Goal: Information Seeking & Learning: Learn about a topic

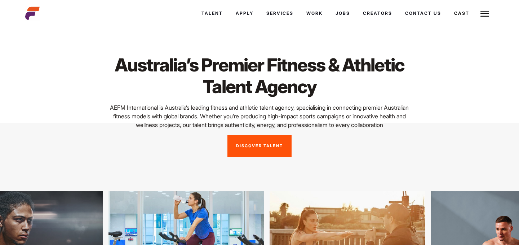
scroll to position [72, 0]
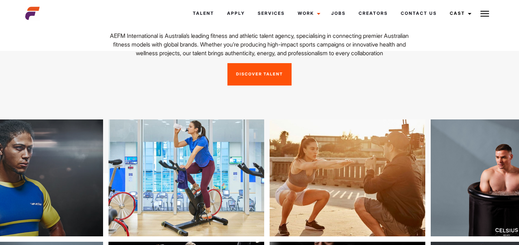
click at [254, 76] on link "Discover Talent" at bounding box center [259, 74] width 64 height 22
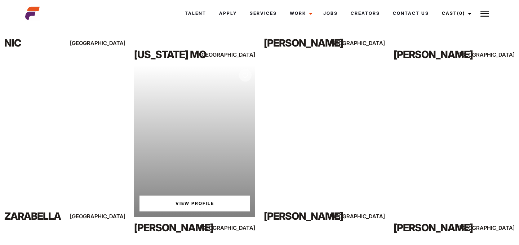
scroll to position [447, 0]
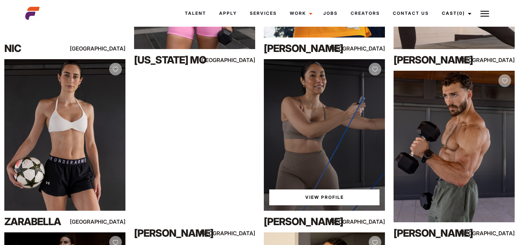
click at [319, 196] on link "View Profile" at bounding box center [324, 197] width 110 height 16
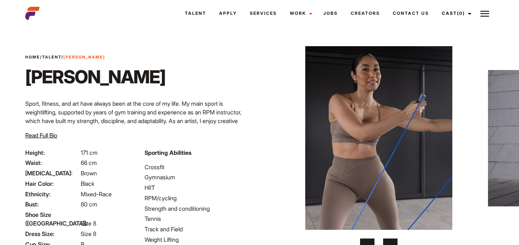
click at [389, 241] on button "›" at bounding box center [390, 245] width 14 height 14
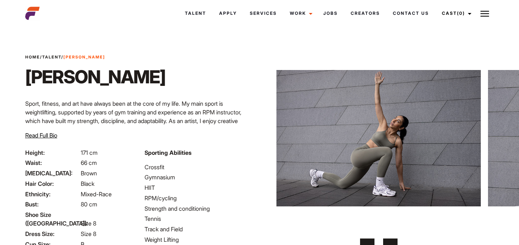
click at [389, 241] on button "›" at bounding box center [390, 245] width 14 height 14
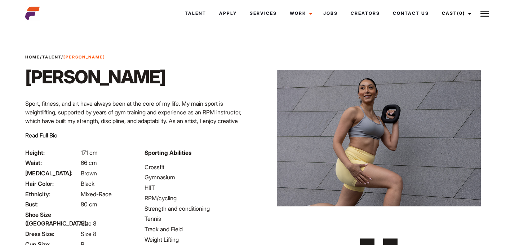
click at [389, 241] on button "›" at bounding box center [390, 245] width 14 height 14
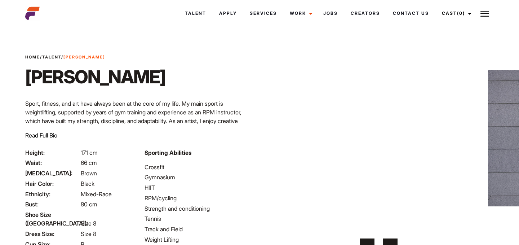
click at [389, 241] on button "›" at bounding box center [390, 245] width 14 height 14
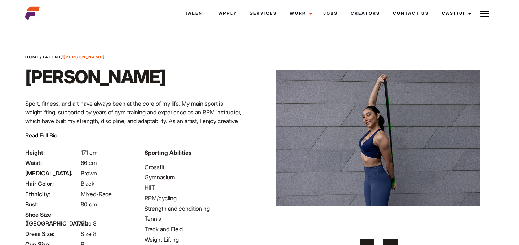
click at [365, 239] on button "‹" at bounding box center [367, 245] width 14 height 14
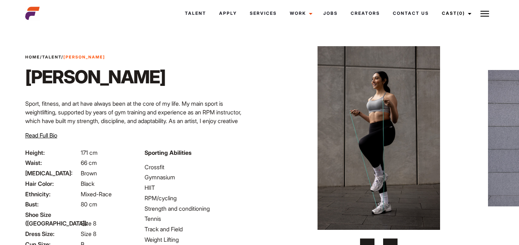
click at [391, 239] on button "›" at bounding box center [390, 245] width 14 height 14
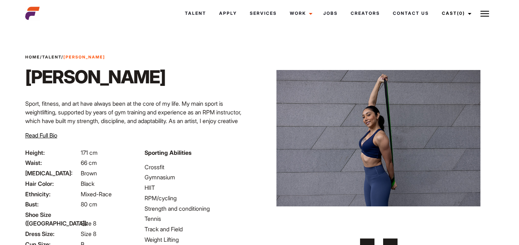
click at [391, 239] on button "›" at bounding box center [390, 245] width 14 height 14
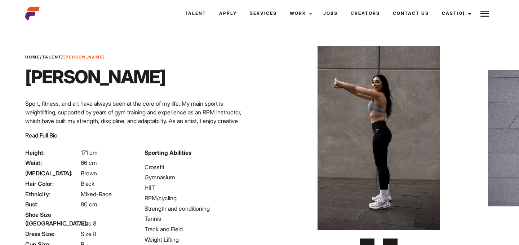
click at [391, 239] on button "›" at bounding box center [390, 245] width 14 height 14
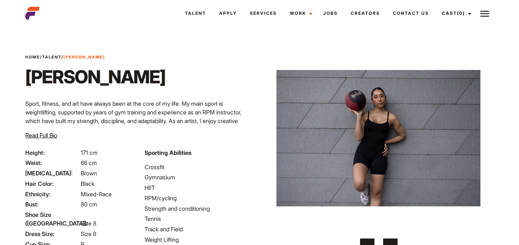
click at [391, 239] on button "›" at bounding box center [390, 245] width 14 height 14
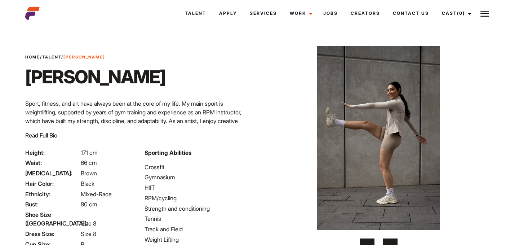
click at [391, 239] on button "›" at bounding box center [390, 245] width 14 height 14
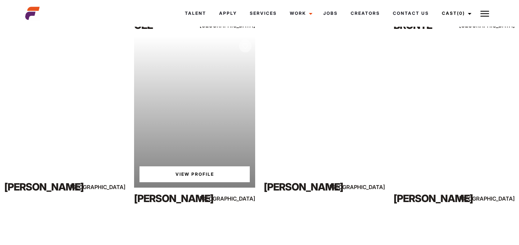
scroll to position [1164, 0]
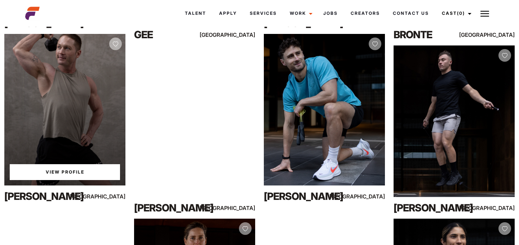
click at [76, 167] on link "View Profile" at bounding box center [65, 172] width 110 height 16
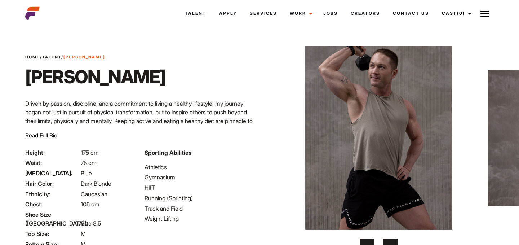
click at [391, 240] on button "›" at bounding box center [390, 245] width 14 height 14
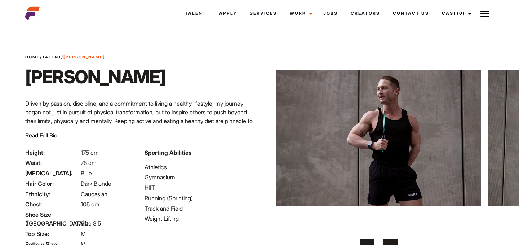
click at [391, 240] on button "›" at bounding box center [390, 245] width 14 height 14
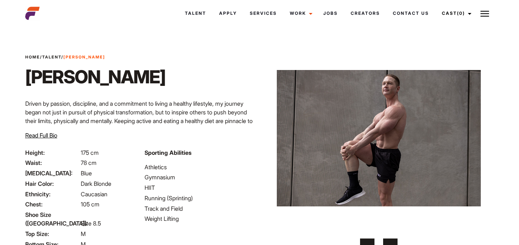
click at [391, 240] on button "›" at bounding box center [390, 245] width 14 height 14
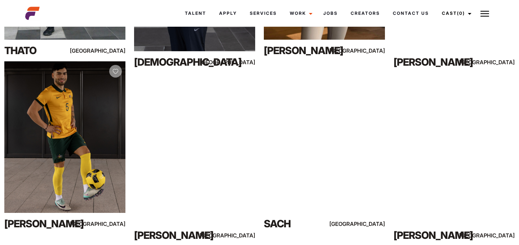
scroll to position [1999, 0]
